Goal: Book appointment/travel/reservation

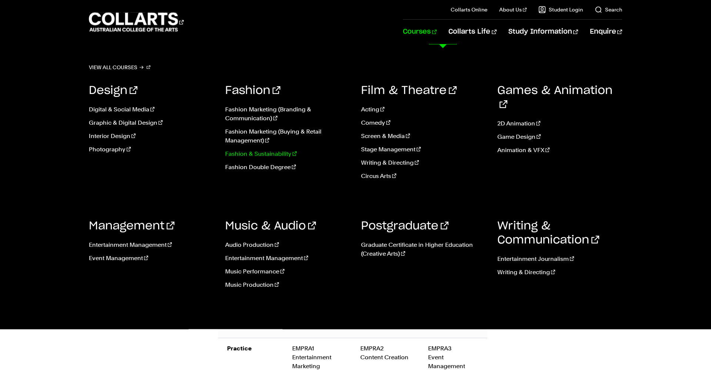
scroll to position [1022, 1]
click at [268, 154] on link "Fashion & Sustainability" at bounding box center [287, 154] width 125 height 9
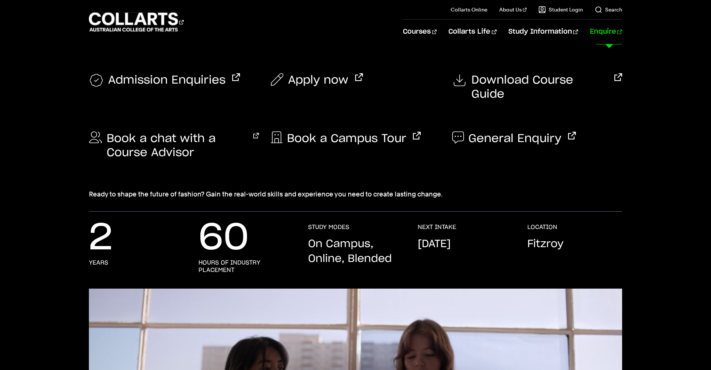
click at [614, 33] on link "Enquire" at bounding box center [606, 32] width 32 height 24
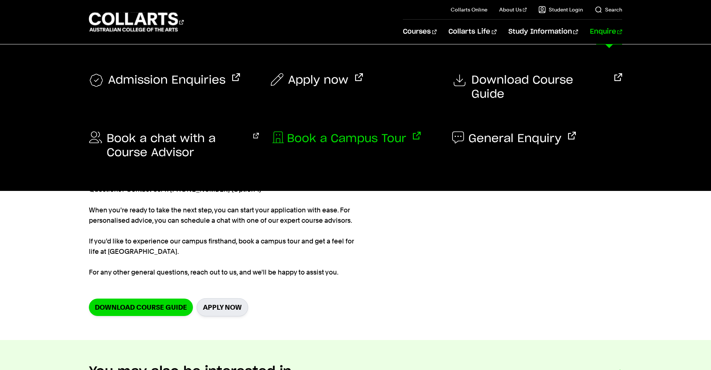
click at [334, 132] on span "Book a Campus Tour" at bounding box center [346, 139] width 119 height 14
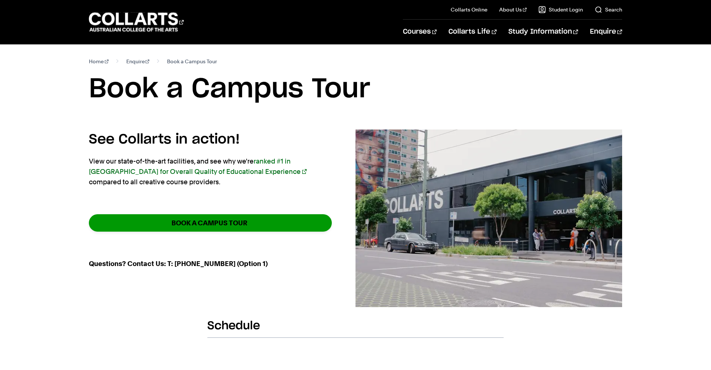
click at [246, 222] on strong "BOOK A CAMPUS TOUR" at bounding box center [209, 223] width 76 height 9
